Goal: Task Accomplishment & Management: Use online tool/utility

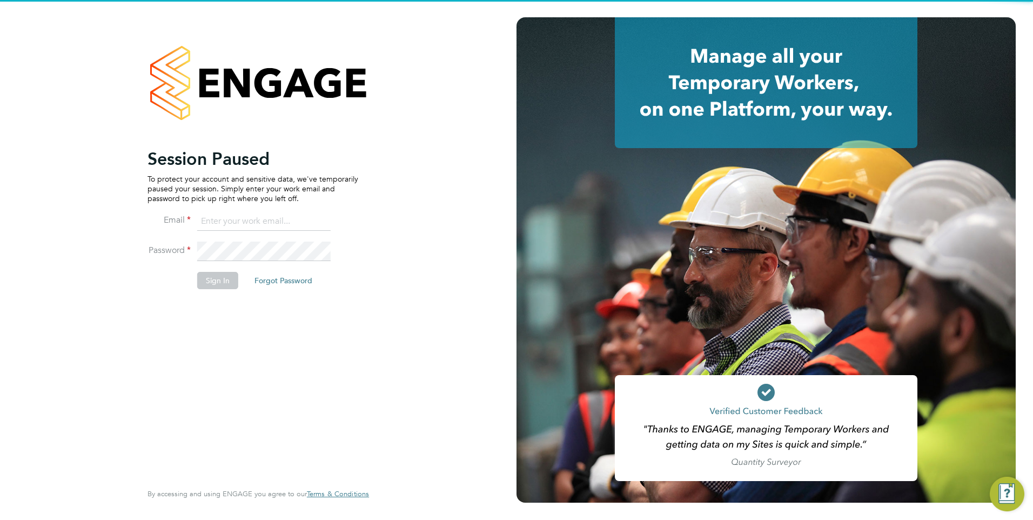
type input "rburns@skilledcareers.co.uk"
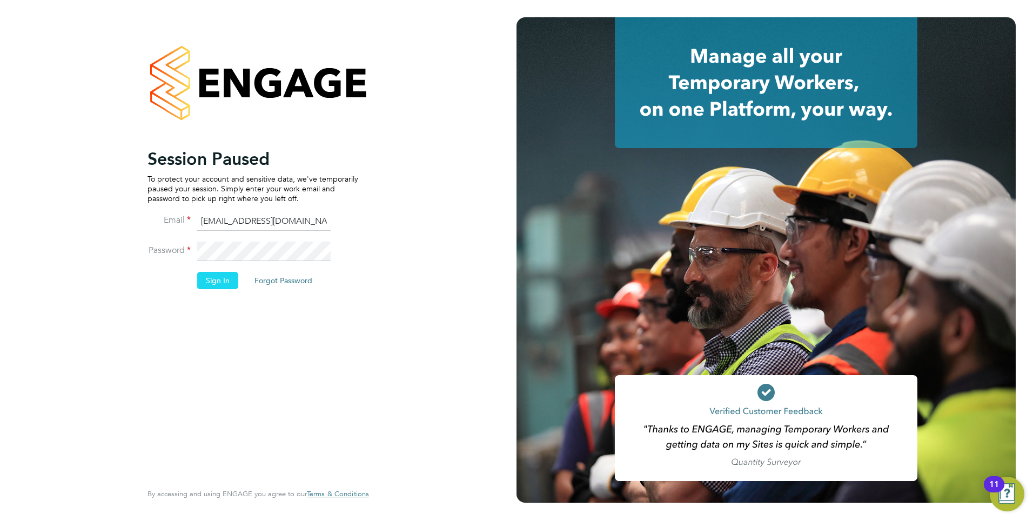
click at [212, 277] on button "Sign In" at bounding box center [217, 280] width 41 height 17
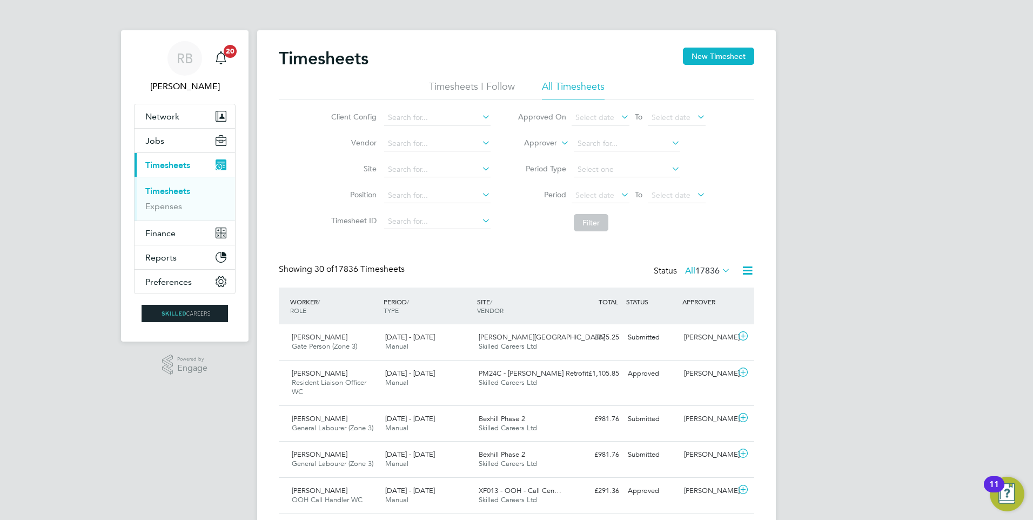
scroll to position [5, 5]
click at [600, 195] on span "Select date" at bounding box center [595, 195] width 39 height 10
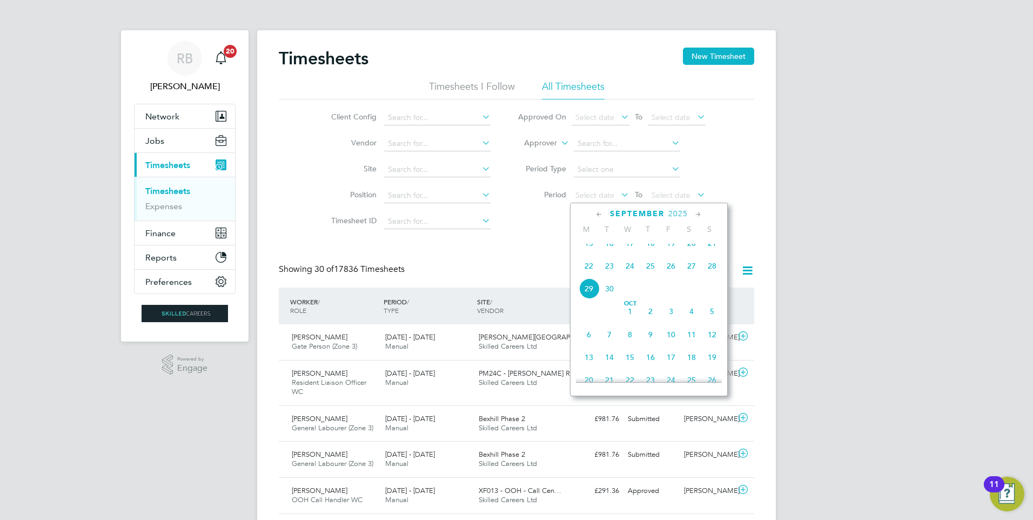
drag, startPoint x: 589, startPoint y: 273, endPoint x: 638, endPoint y: 231, distance: 65.5
click at [589, 273] on span "22" at bounding box center [589, 266] width 21 height 21
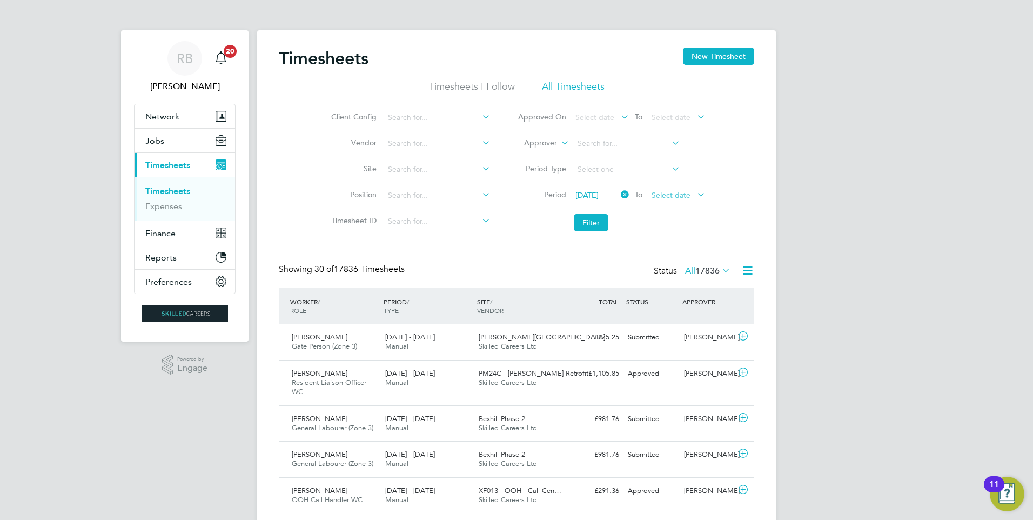
click at [665, 193] on span "Select date" at bounding box center [671, 195] width 39 height 10
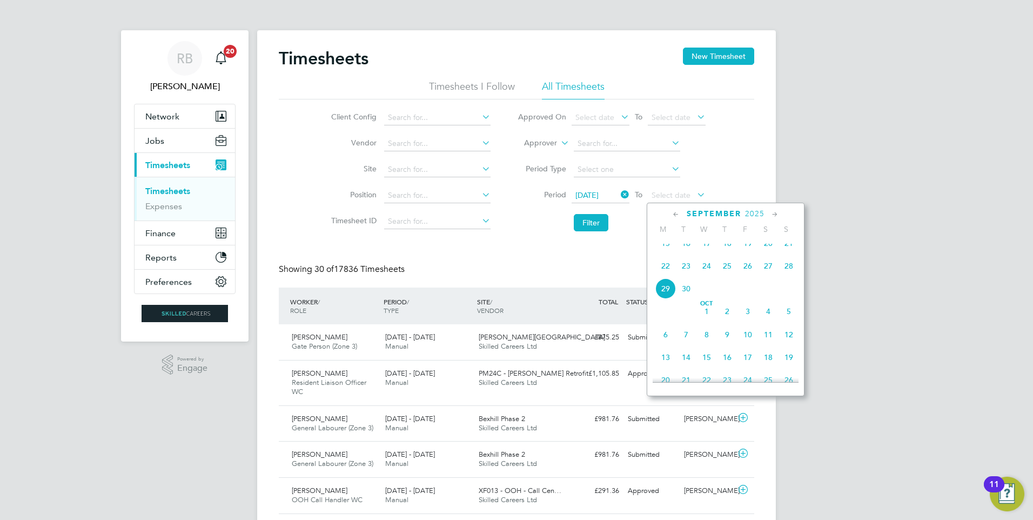
drag, startPoint x: 791, startPoint y: 273, endPoint x: 645, endPoint y: 246, distance: 147.9
click at [790, 273] on span "28" at bounding box center [789, 266] width 21 height 21
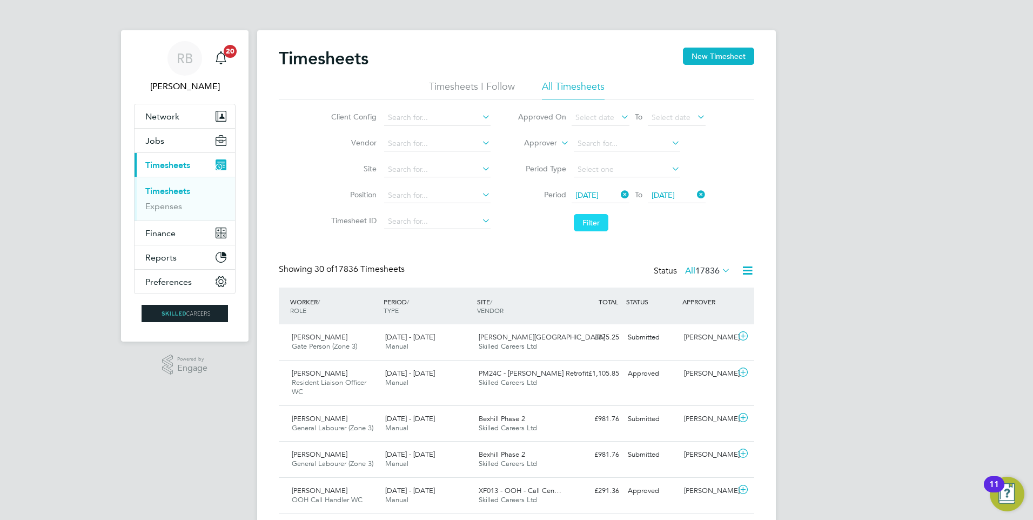
click at [590, 228] on button "Filter" at bounding box center [591, 222] width 35 height 17
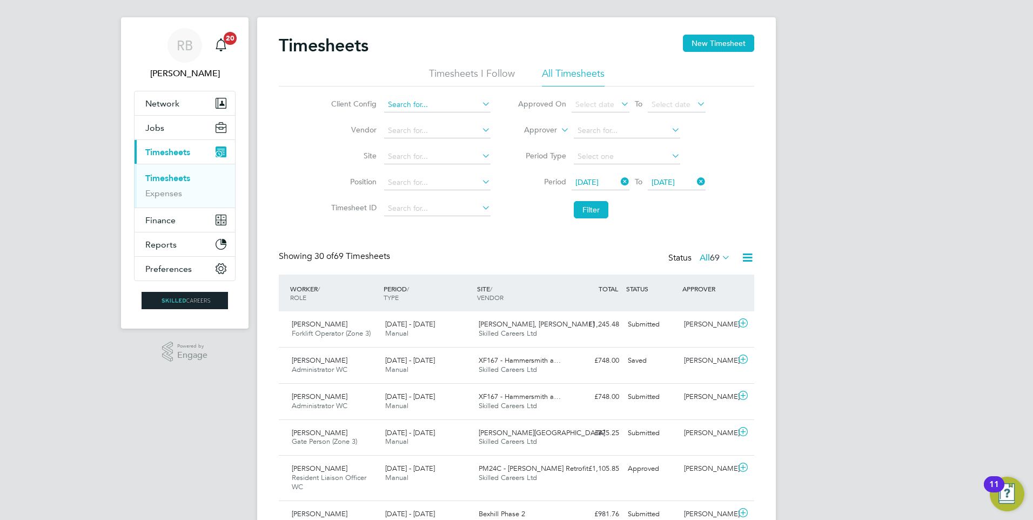
click at [439, 101] on input at bounding box center [437, 104] width 106 height 15
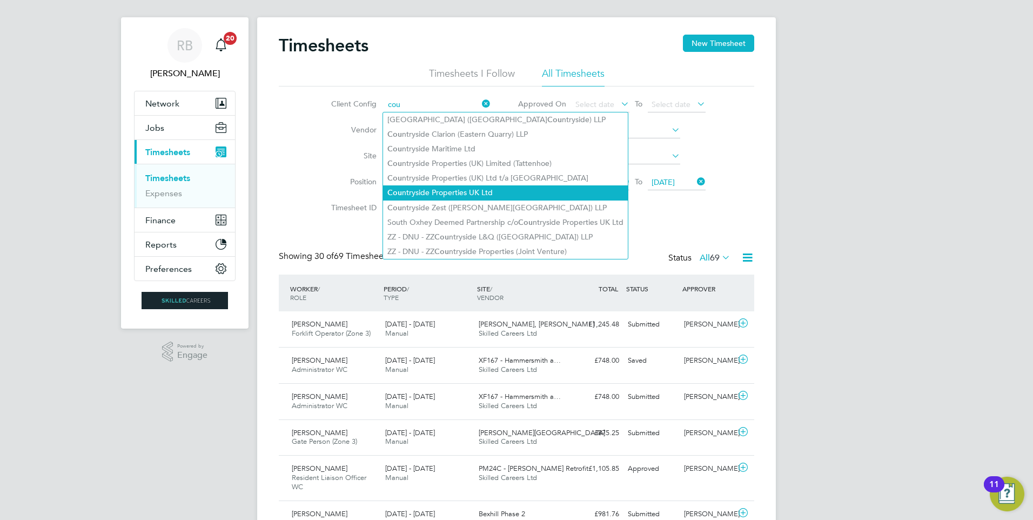
click at [535, 185] on li "Cou ntryside Properties UK Ltd" at bounding box center [505, 192] width 245 height 15
type input "Countryside Properties UK Ltd"
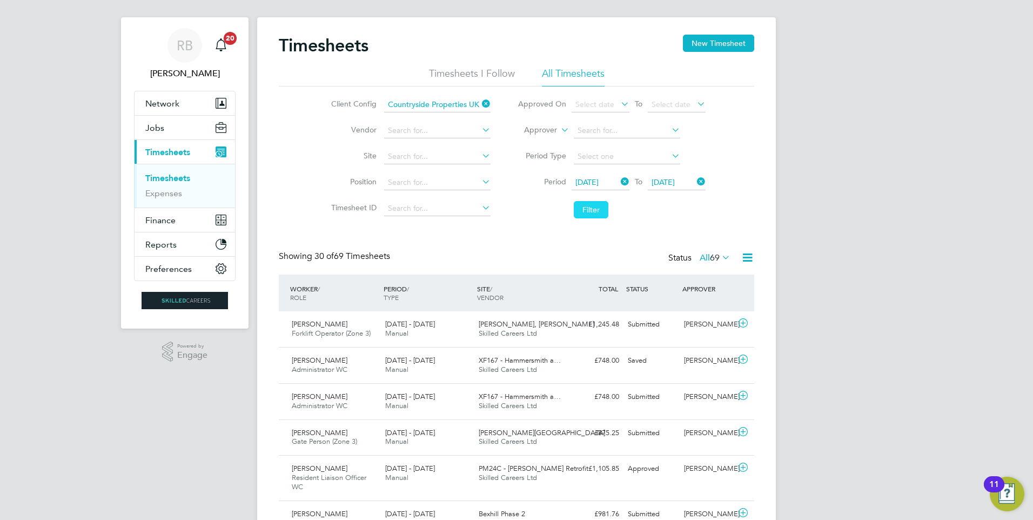
drag, startPoint x: 581, startPoint y: 209, endPoint x: 584, endPoint y: 213, distance: 5.6
click at [584, 213] on button "Filter" at bounding box center [591, 209] width 35 height 17
